Goal: Task Accomplishment & Management: Manage account settings

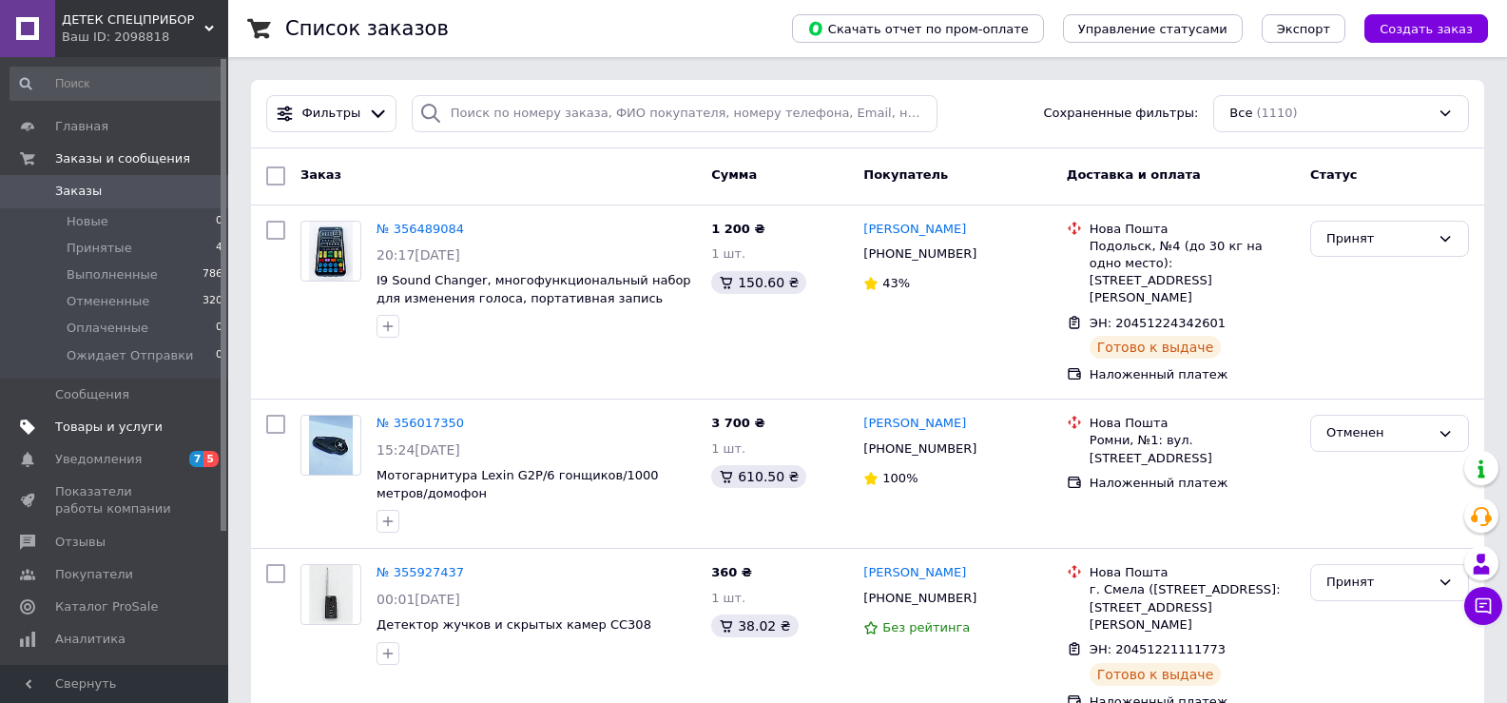
click at [109, 421] on span "Товары и услуги" at bounding box center [108, 426] width 107 height 17
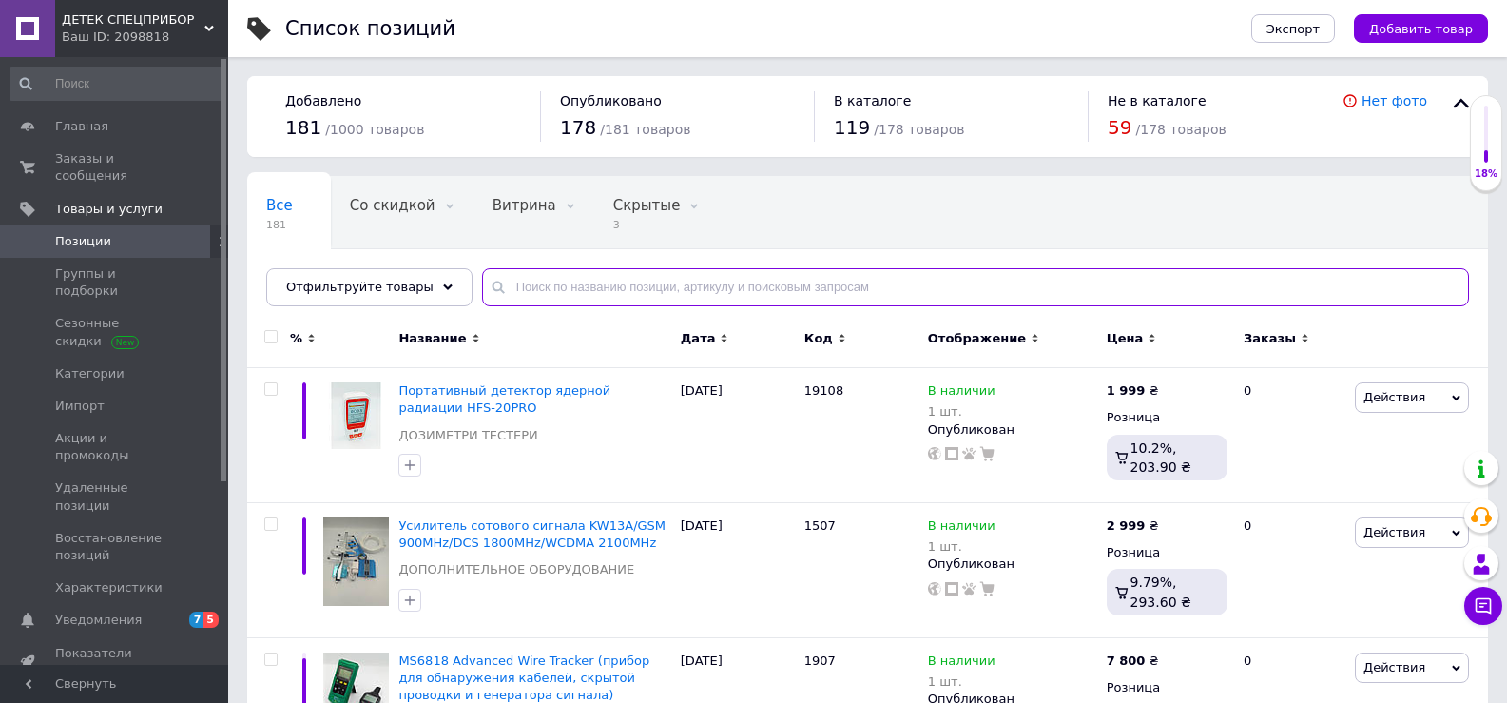
click at [546, 292] on input "text" at bounding box center [975, 287] width 987 height 38
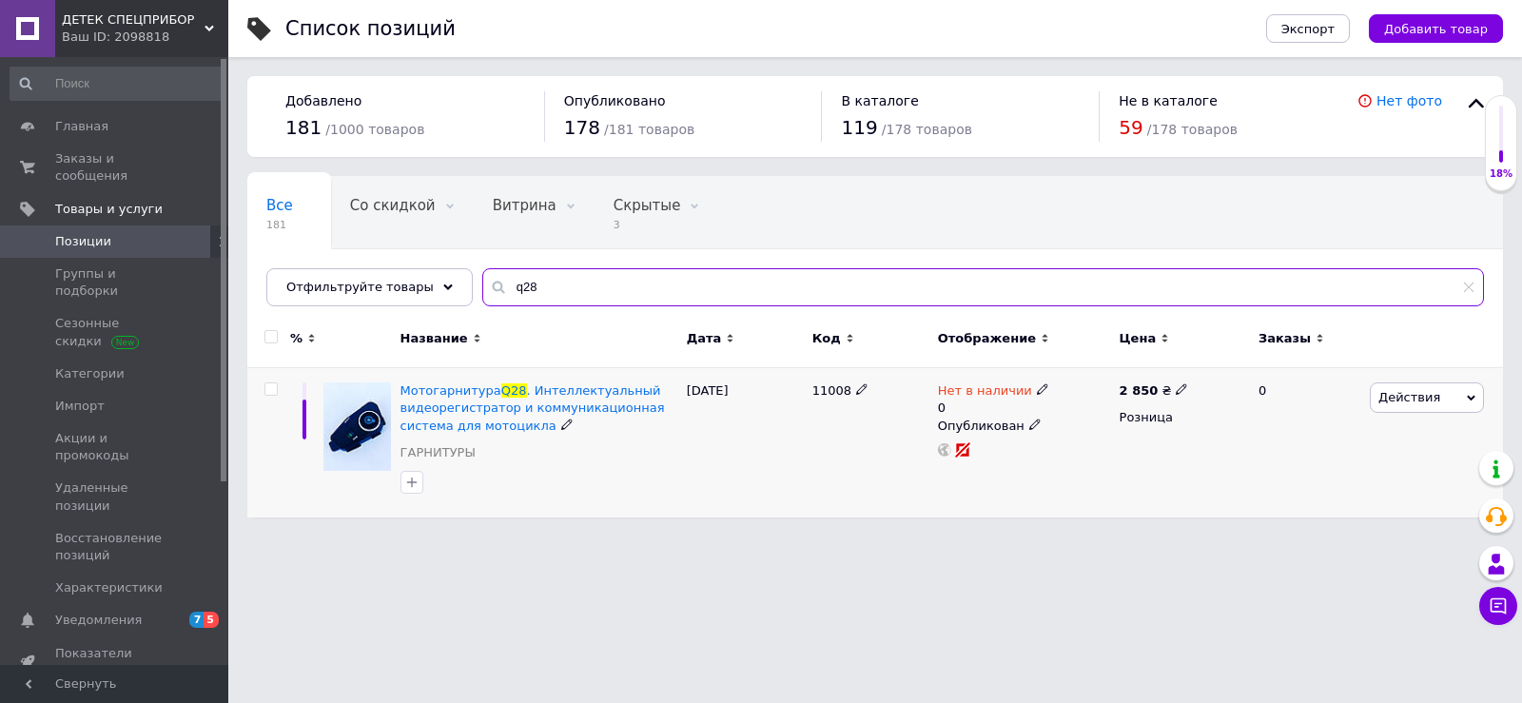
type input "q28"
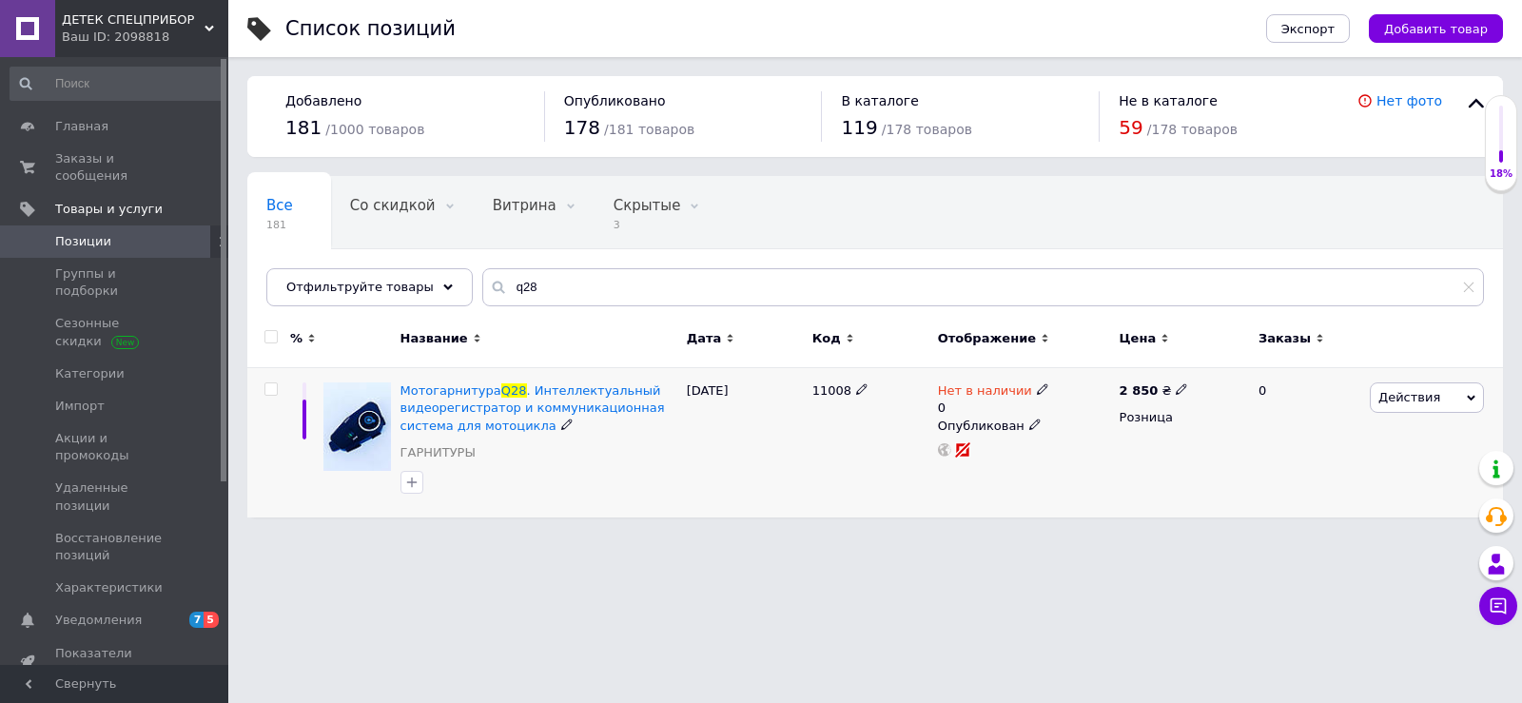
click at [1022, 387] on div "Нет в наличии" at bounding box center [993, 390] width 111 height 17
click at [1104, 409] on li "В наличии" at bounding box center [1145, 413] width 181 height 27
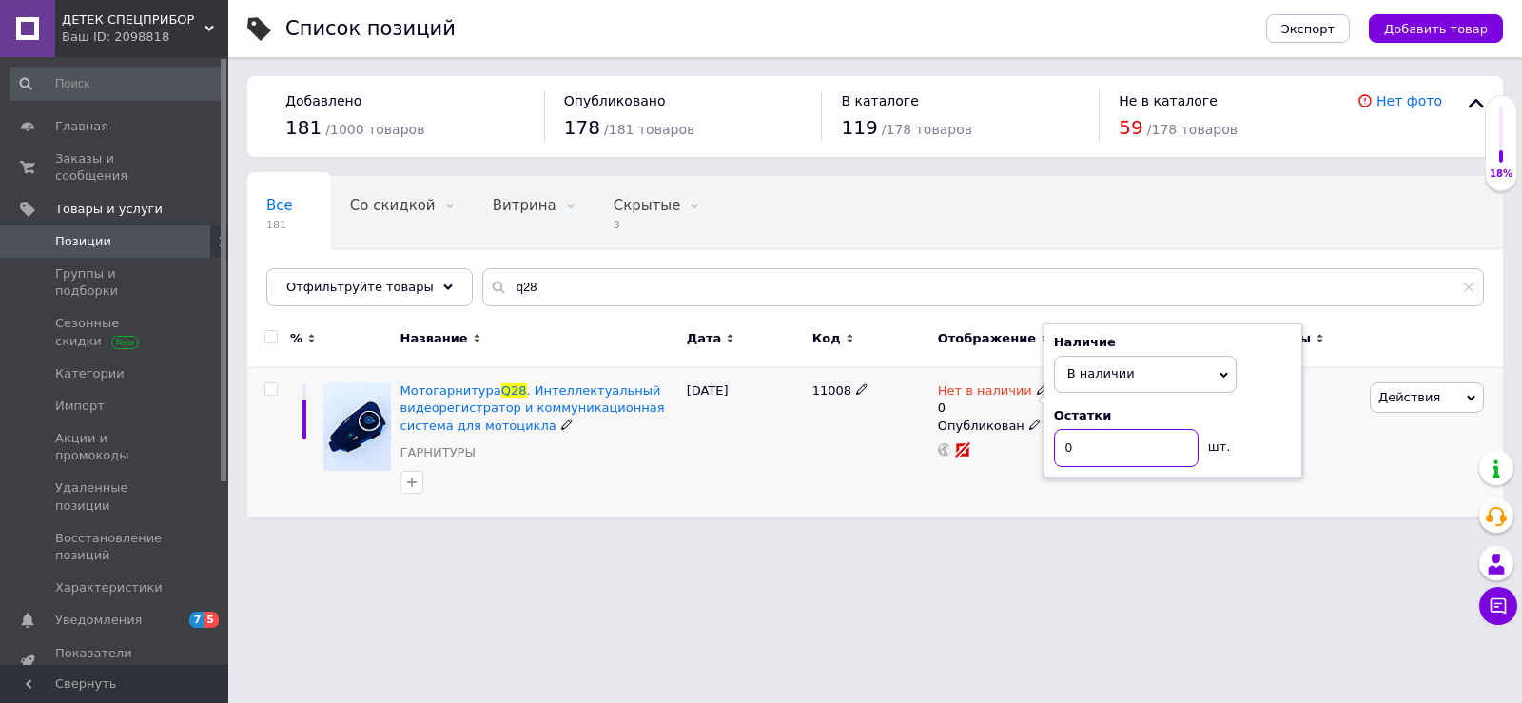
click at [1095, 451] on input "0" at bounding box center [1126, 448] width 145 height 38
type input "3"
